Goal: Task Accomplishment & Management: Manage account settings

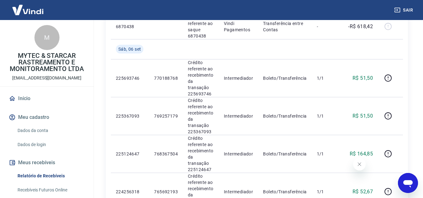
scroll to position [721, 0]
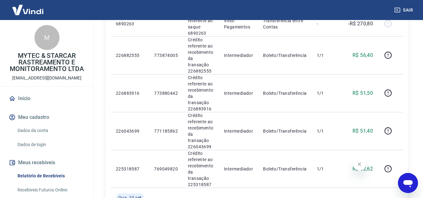
scroll to position [689, 0]
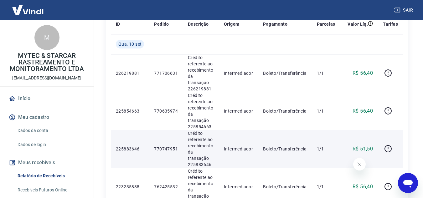
scroll to position [125, 0]
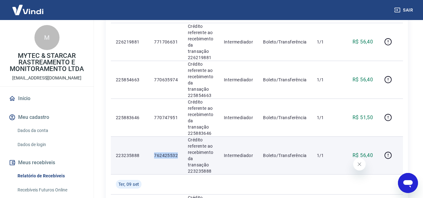
drag, startPoint x: 153, startPoint y: 133, endPoint x: 177, endPoint y: 135, distance: 24.3
click at [177, 137] on td "762425532" at bounding box center [166, 156] width 34 height 38
copy p "762425532"
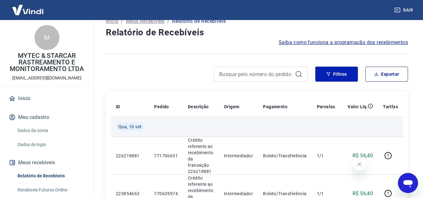
scroll to position [0, 0]
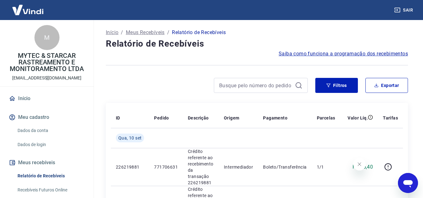
click at [27, 98] on link "Início" at bounding box center [47, 99] width 79 height 14
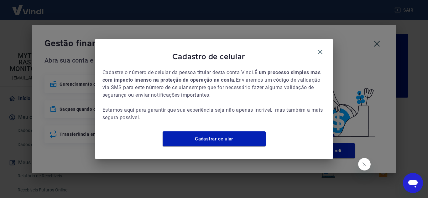
click at [326, 52] on div "Cadastro de celular Cadastre o número de celular da pessoa titular desta conta …" at bounding box center [214, 99] width 238 height 120
click at [317, 42] on div "Cadastro de celular Cadastre o número de celular da pessoa titular desta conta …" at bounding box center [214, 99] width 238 height 120
click at [317, 49] on icon "button" at bounding box center [320, 52] width 8 height 8
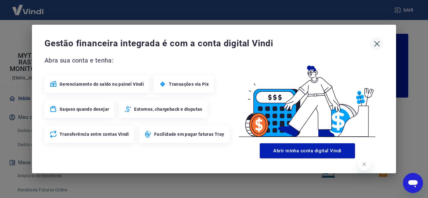
click at [375, 50] on button "button" at bounding box center [376, 43] width 13 height 13
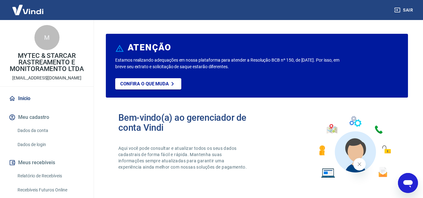
click at [45, 160] on button "Meus recebíveis" at bounding box center [47, 163] width 79 height 14
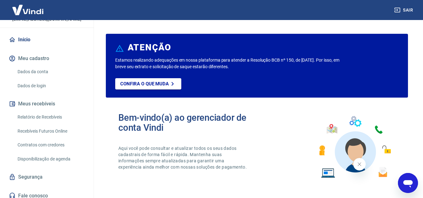
scroll to position [64, 0]
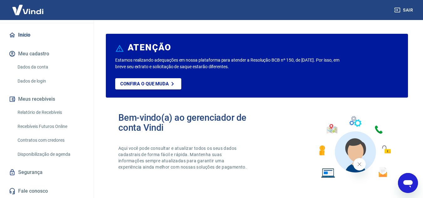
click at [31, 101] on button "Meus recebíveis" at bounding box center [47, 99] width 79 height 14
click at [36, 112] on link "Relatório de Recebíveis" at bounding box center [50, 112] width 71 height 13
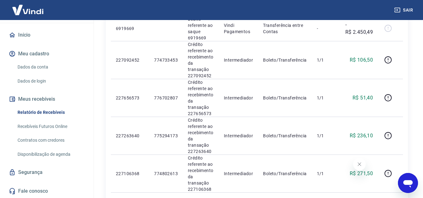
scroll to position [157, 0]
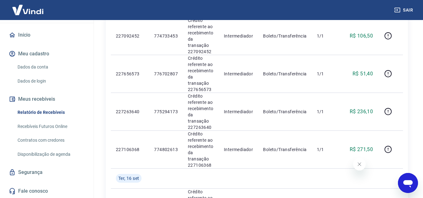
click at [36, 100] on button "Meus recebíveis" at bounding box center [47, 99] width 79 height 14
click at [30, 112] on link "Relatório de Recebíveis" at bounding box center [50, 112] width 71 height 13
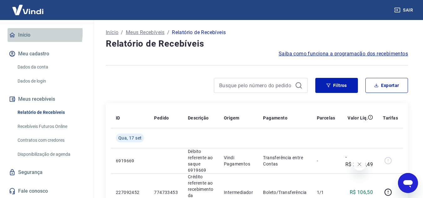
click at [24, 33] on link "Início" at bounding box center [47, 35] width 79 height 14
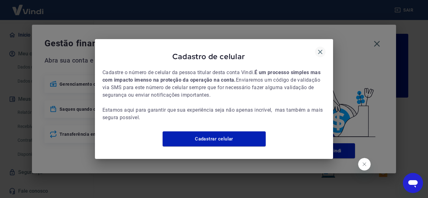
click at [319, 48] on icon "button" at bounding box center [320, 52] width 8 height 8
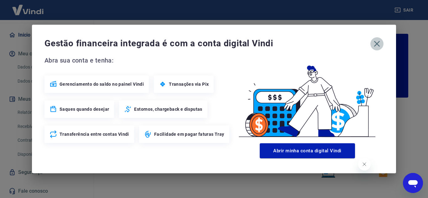
click at [376, 46] on icon "button" at bounding box center [377, 44] width 10 height 10
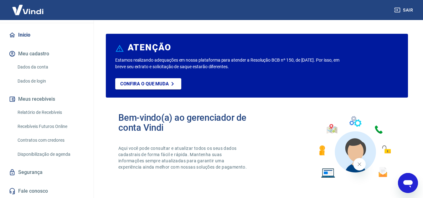
click at [328, 172] on img at bounding box center [355, 147] width 82 height 69
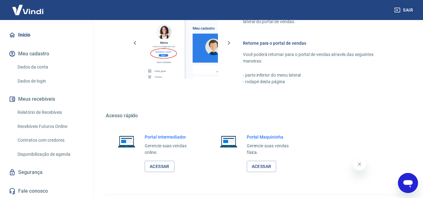
scroll to position [376, 0]
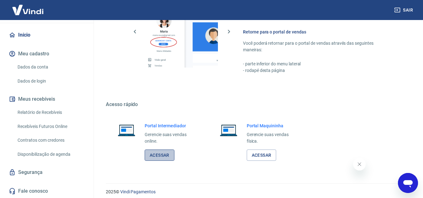
click at [165, 156] on link "Acessar" at bounding box center [160, 156] width 30 height 12
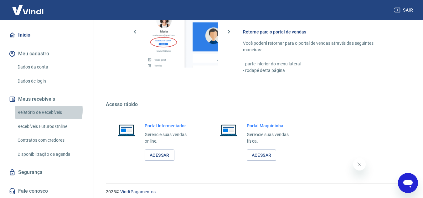
click at [37, 110] on link "Relatório de Recebíveis" at bounding box center [50, 112] width 71 height 13
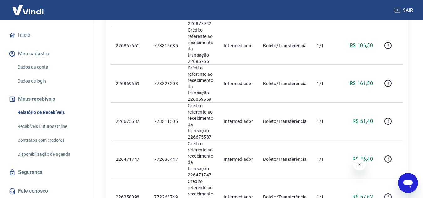
scroll to position [700, 0]
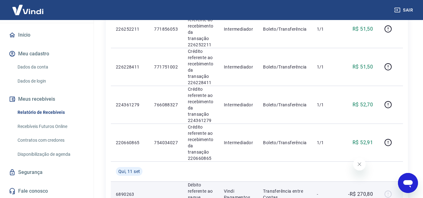
scroll to position [490, 0]
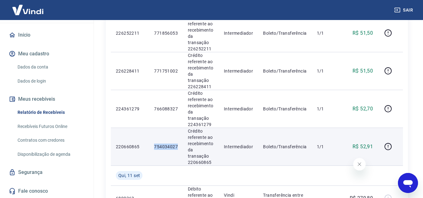
drag, startPoint x: 154, startPoint y: 80, endPoint x: 180, endPoint y: 80, distance: 26.6
click at [180, 128] on td "754034027" at bounding box center [166, 147] width 34 height 38
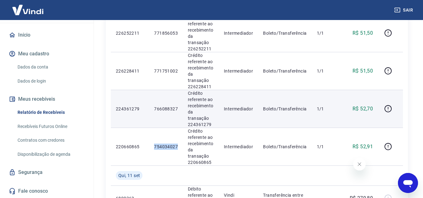
copy p "754034027"
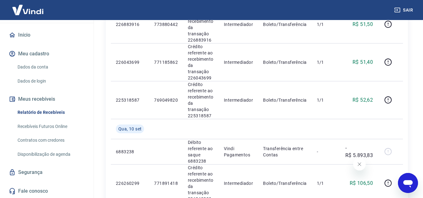
scroll to position [741, 0]
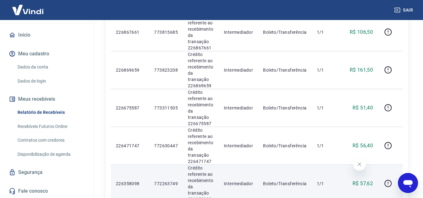
scroll to position [700, 0]
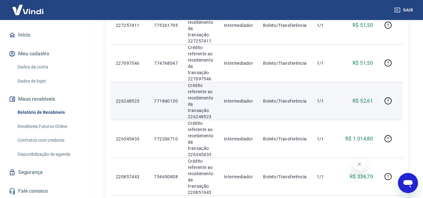
scroll to position [188, 0]
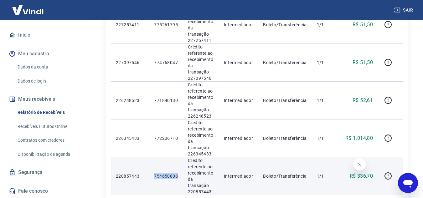
drag, startPoint x: 155, startPoint y: 147, endPoint x: 178, endPoint y: 150, distance: 22.5
click at [178, 157] on td "754650808" at bounding box center [166, 176] width 34 height 38
copy p "754650808"
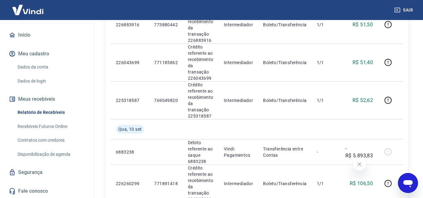
scroll to position [741, 0]
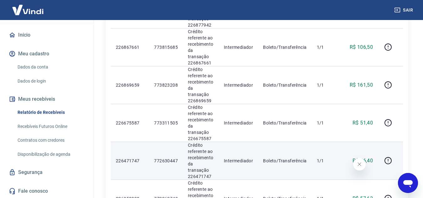
scroll to position [627, 0]
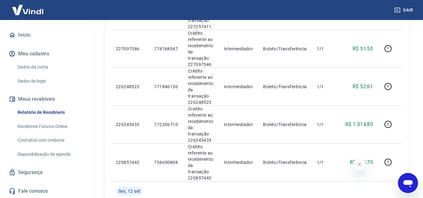
scroll to position [219, 0]
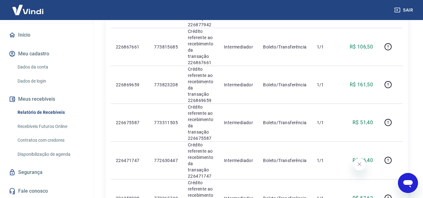
scroll to position [627, 0]
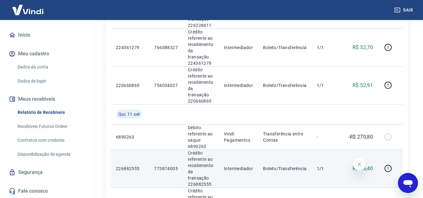
scroll to position [564, 0]
